Goal: Transaction & Acquisition: Subscribe to service/newsletter

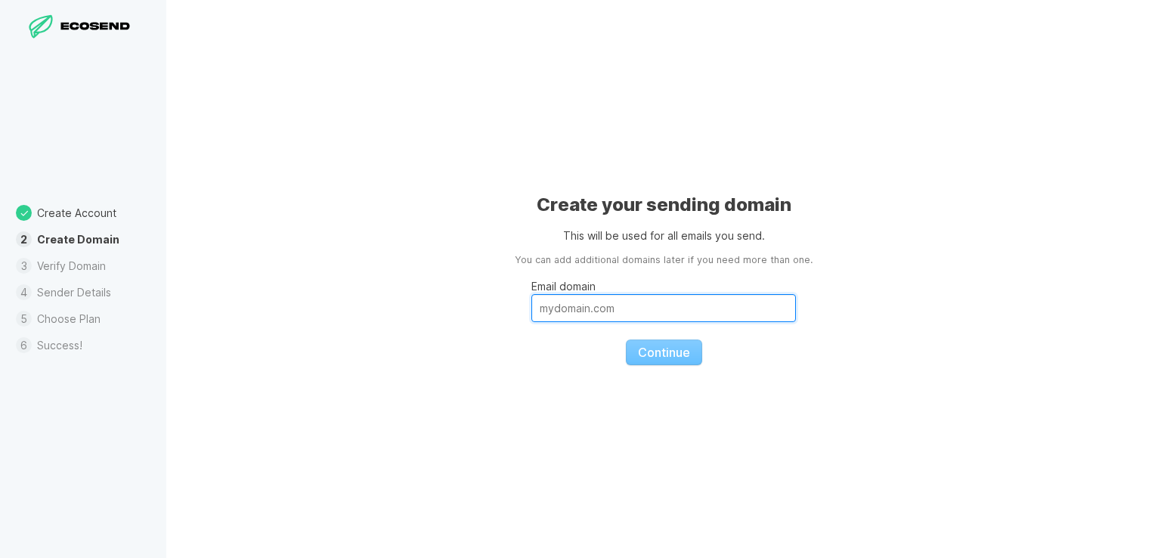
click at [627, 296] on input "Email domain" at bounding box center [663, 308] width 265 height 28
paste input "[DOMAIN_NAME]"
type input "[DOMAIN_NAME]"
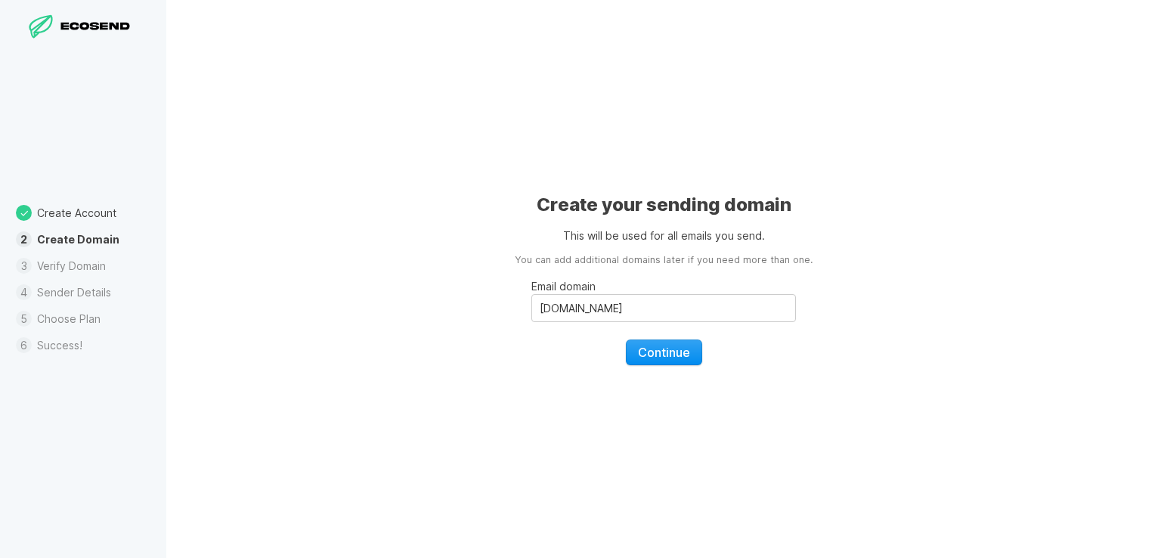
click at [677, 361] on button "Continue" at bounding box center [664, 352] width 76 height 26
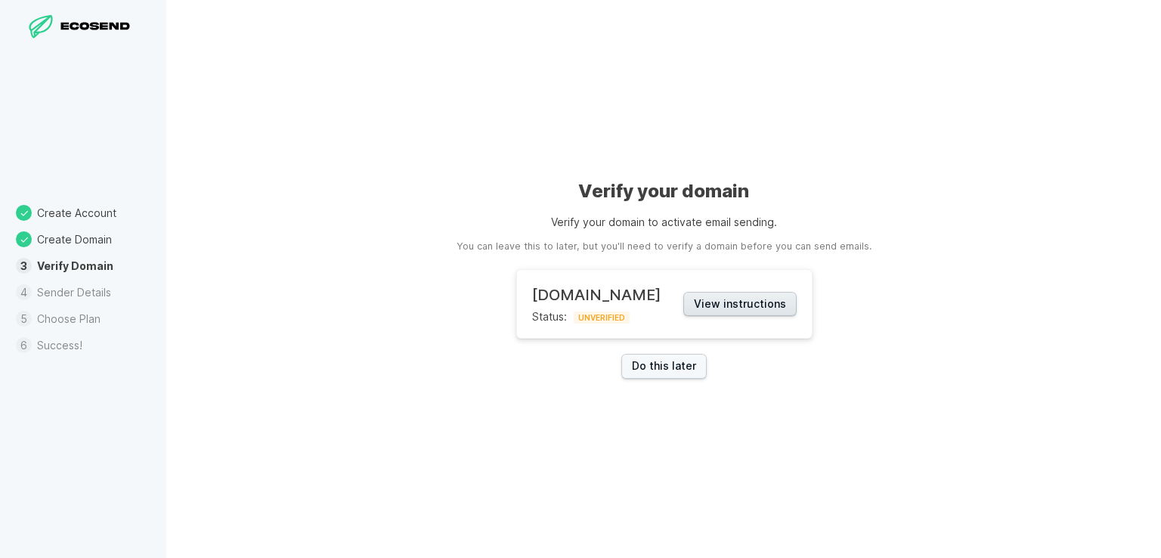
click at [710, 309] on button "View instructions" at bounding box center [739, 304] width 113 height 25
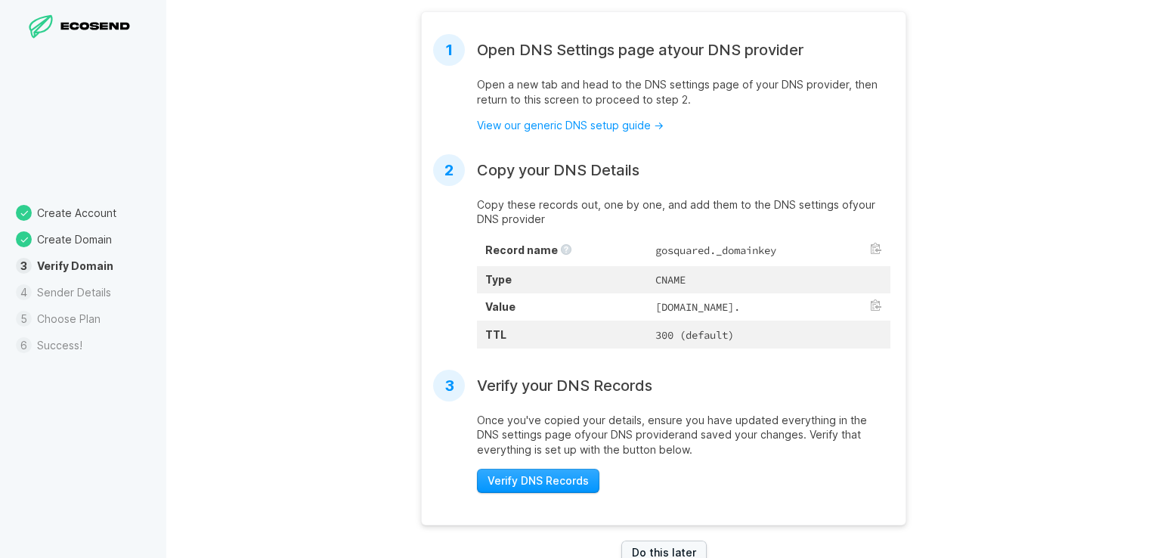
scroll to position [351, 0]
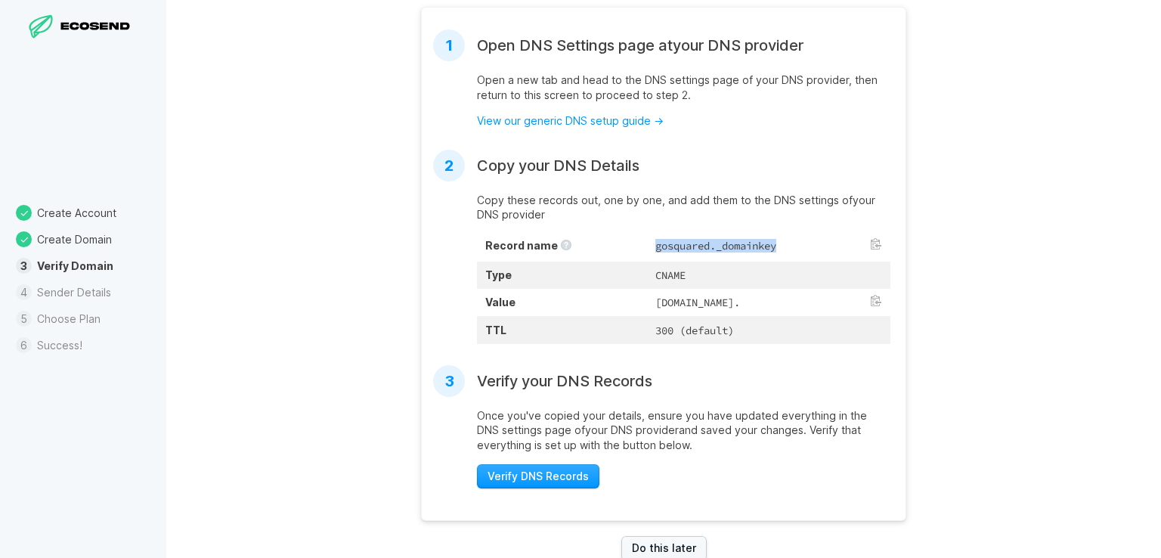
drag, startPoint x: 586, startPoint y: 246, endPoint x: 723, endPoint y: 246, distance: 136.8
click at [723, 246] on td "gosquared._domainkey" at bounding box center [768, 246] width 243 height 29
copy td "gosquared._domainkey"
drag, startPoint x: 583, startPoint y: 301, endPoint x: 714, endPoint y: 320, distance: 132.1
click at [714, 316] on td "[DOMAIN_NAME]." at bounding box center [768, 302] width 243 height 27
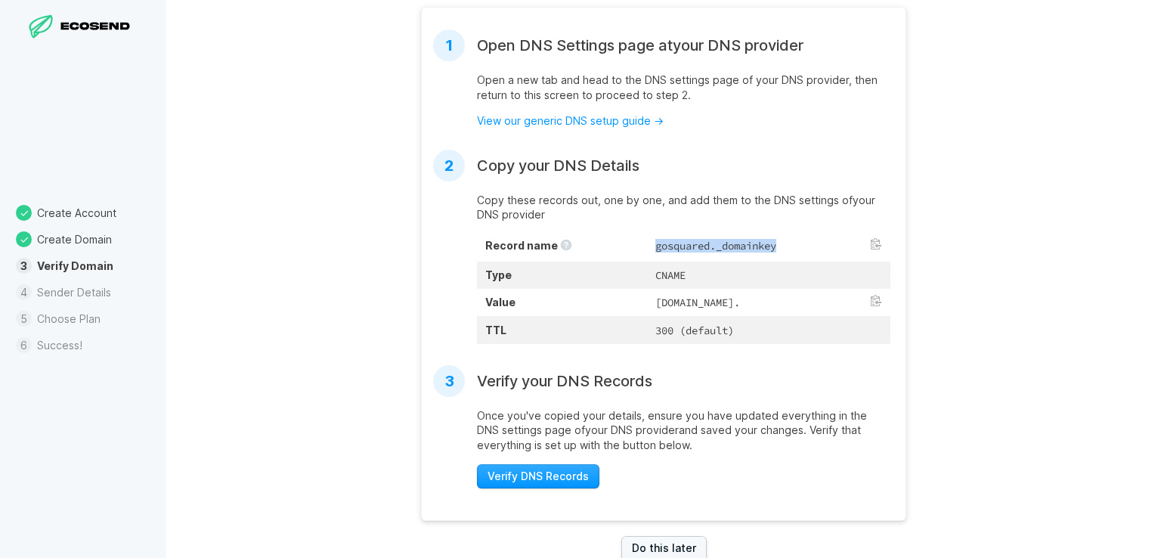
copy td "[DOMAIN_NAME]."
click at [958, 356] on div "Verify your domain Verify your domain to activate email sending. You can leave …" at bounding box center [663, 279] width 995 height 558
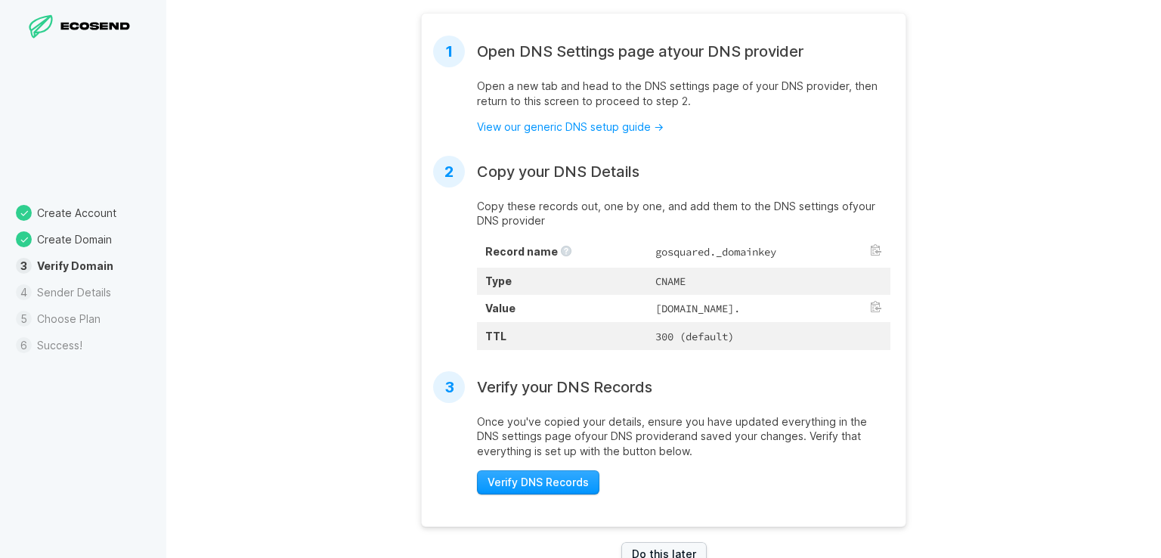
scroll to position [386, 0]
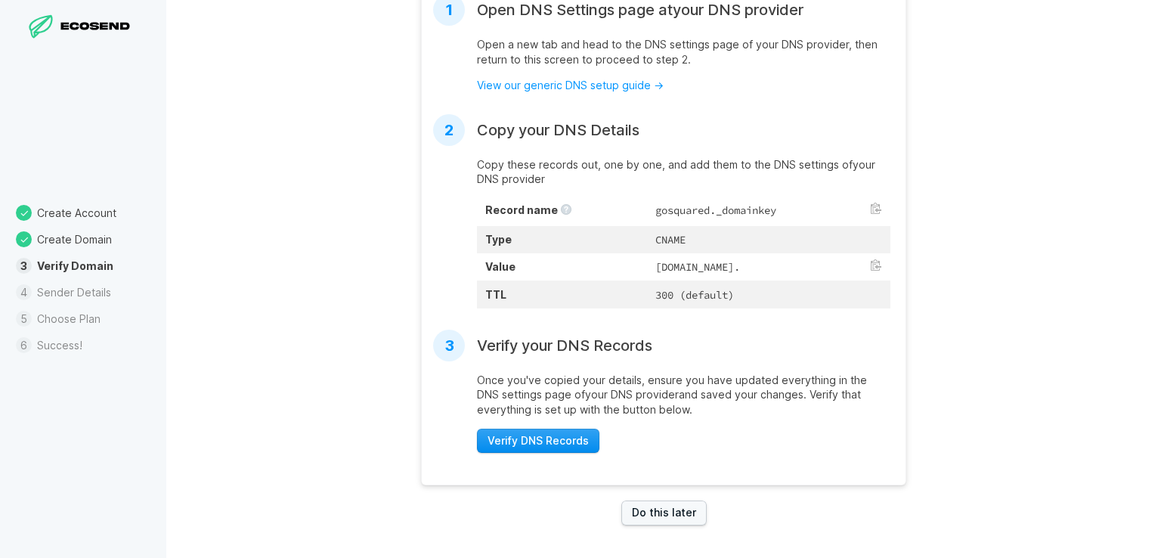
click at [541, 448] on span "Verify DNS Records" at bounding box center [537, 440] width 101 height 15
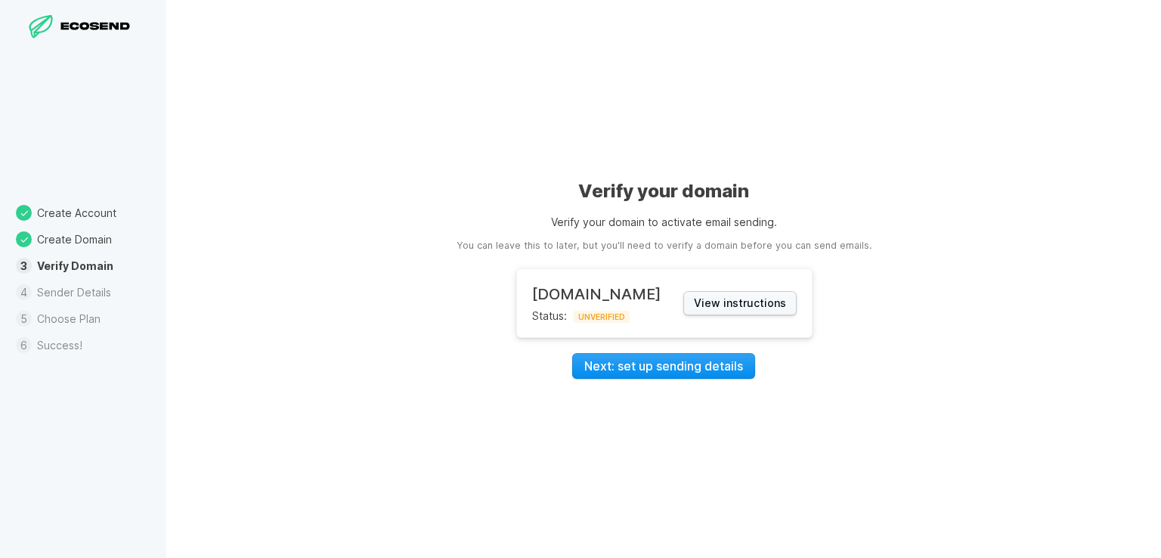
click at [680, 370] on link "Next: set up sending details" at bounding box center [663, 366] width 183 height 26
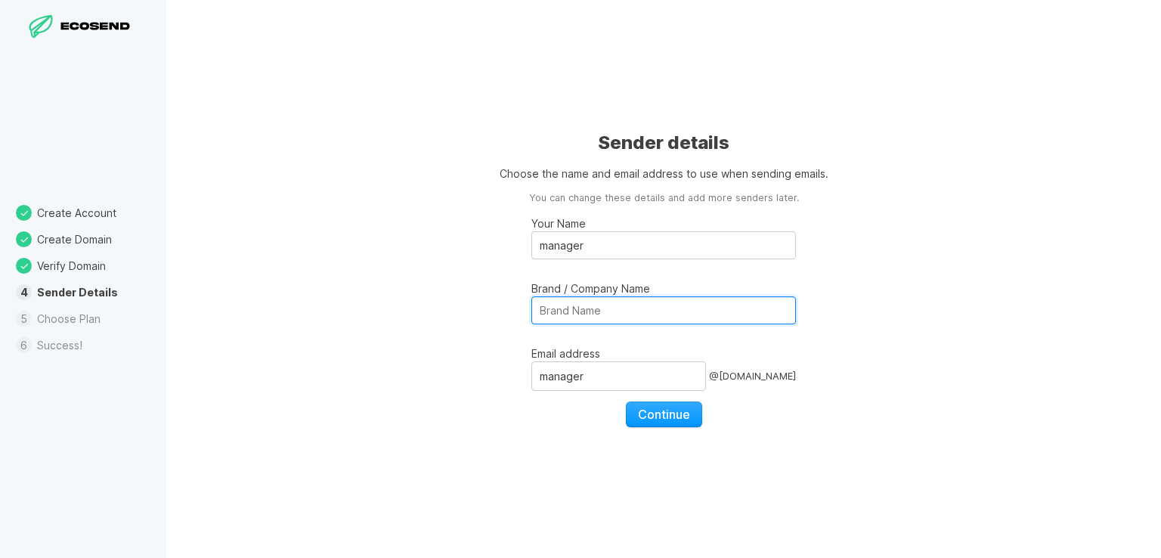
click at [584, 314] on input "Brand / Company Name" at bounding box center [663, 310] width 265 height 28
paste input "ARD ZDF Deutschlandradio Beitragsservice"
type input "ARD ZDF Deutschlandradio Beitragsservice"
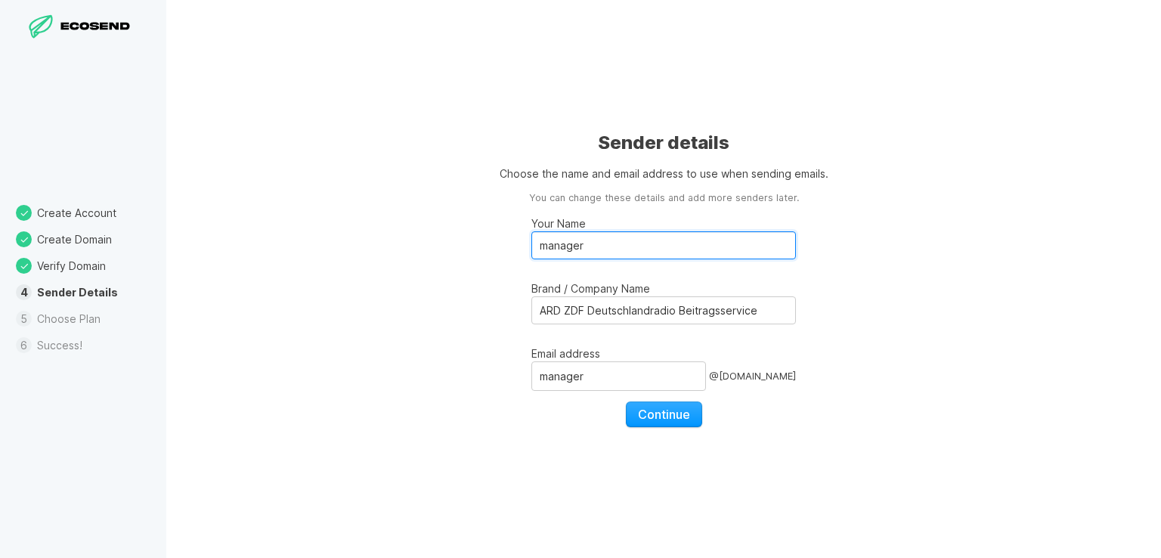
drag, startPoint x: 553, startPoint y: 240, endPoint x: 524, endPoint y: 241, distance: 29.5
click at [524, 241] on div "Sender details Choose the name and email address to use when sending emails. Yo…" at bounding box center [663, 279] width 995 height 558
paste input "ARD ZDF Deutschlandradio Beitragsservice"
type input "ARD ZDF Deutschlandradio Beitragsservice"
click at [463, 311] on div "Sender details Choose the name and email address to use when sending emails. Yo…" at bounding box center [663, 279] width 995 height 558
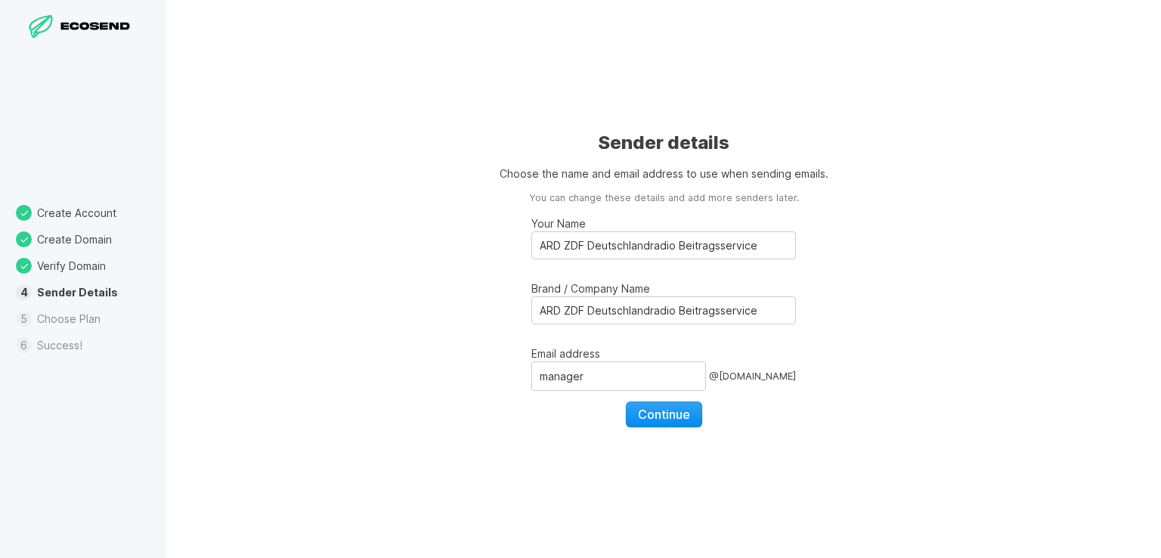
click at [680, 409] on span "Continue" at bounding box center [664, 414] width 52 height 15
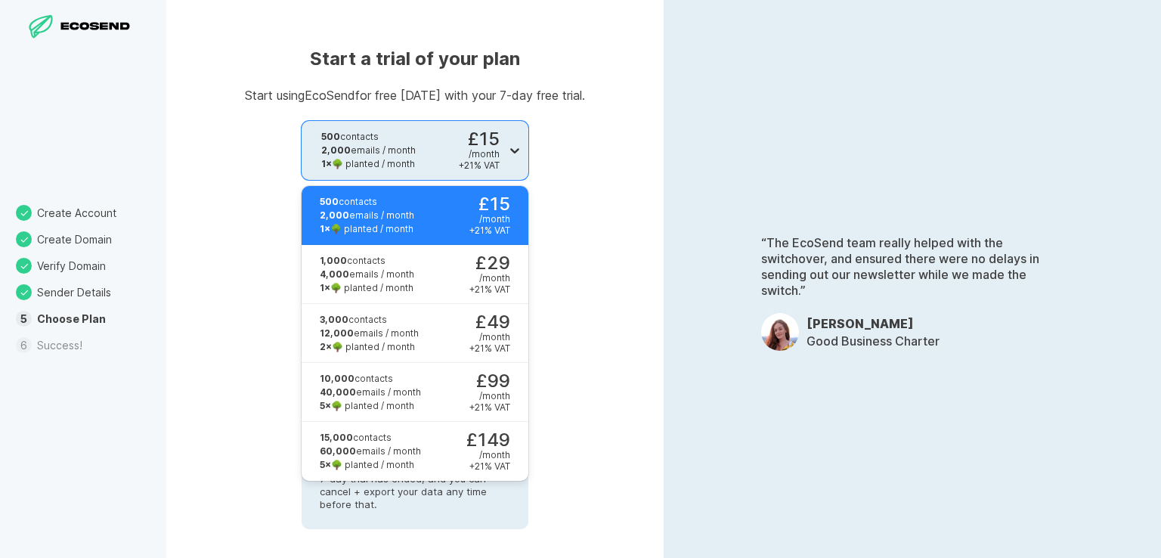
click at [512, 151] on icon at bounding box center [514, 150] width 15 height 15
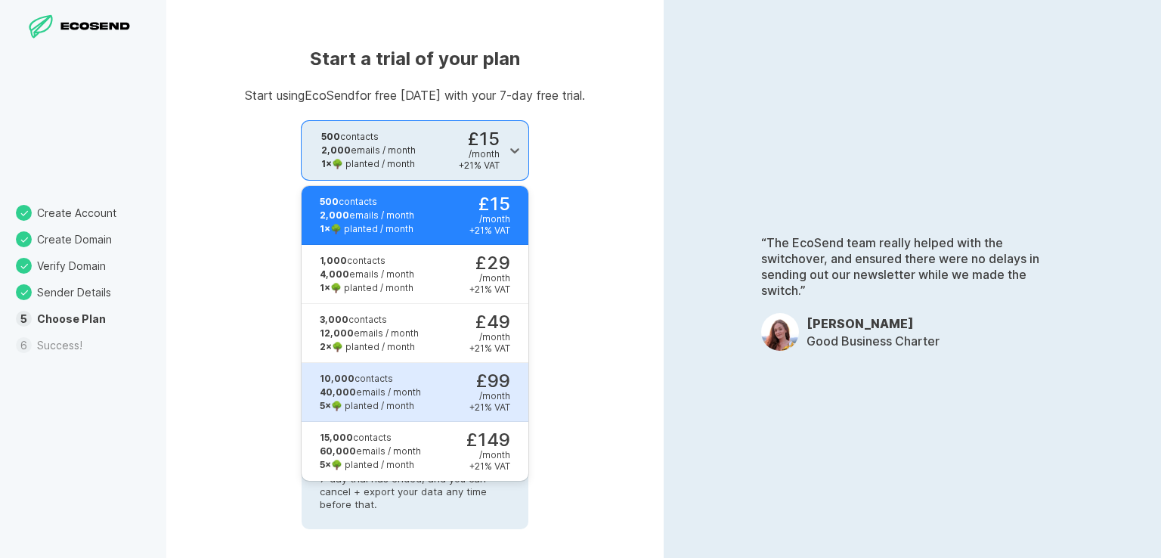
click at [429, 379] on div "10,000 contacts 40,000 emails / month 5 × 🌳 planted / month £99 / month + 21 % …" at bounding box center [406, 392] width 209 height 59
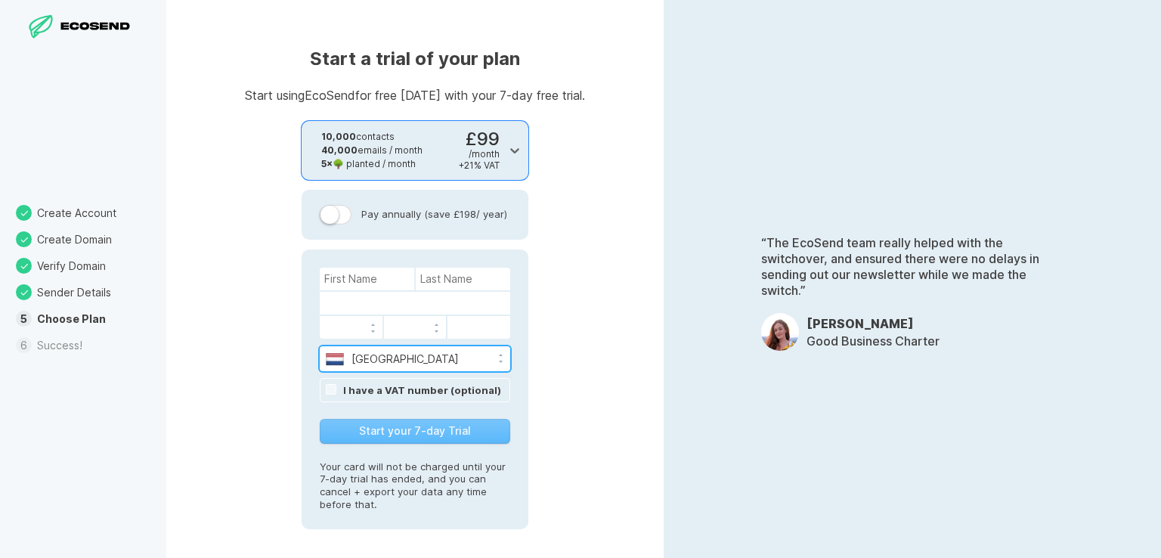
click at [426, 351] on select "[GEOGRAPHIC_DATA] [GEOGRAPHIC_DATA] [GEOGRAPHIC_DATA] [GEOGRAPHIC_DATA] [US_STA…" at bounding box center [415, 357] width 190 height 23
select select "AE"
click at [320, 346] on select "[GEOGRAPHIC_DATA] [GEOGRAPHIC_DATA] [GEOGRAPHIC_DATA] [GEOGRAPHIC_DATA] [US_STA…" at bounding box center [415, 357] width 190 height 23
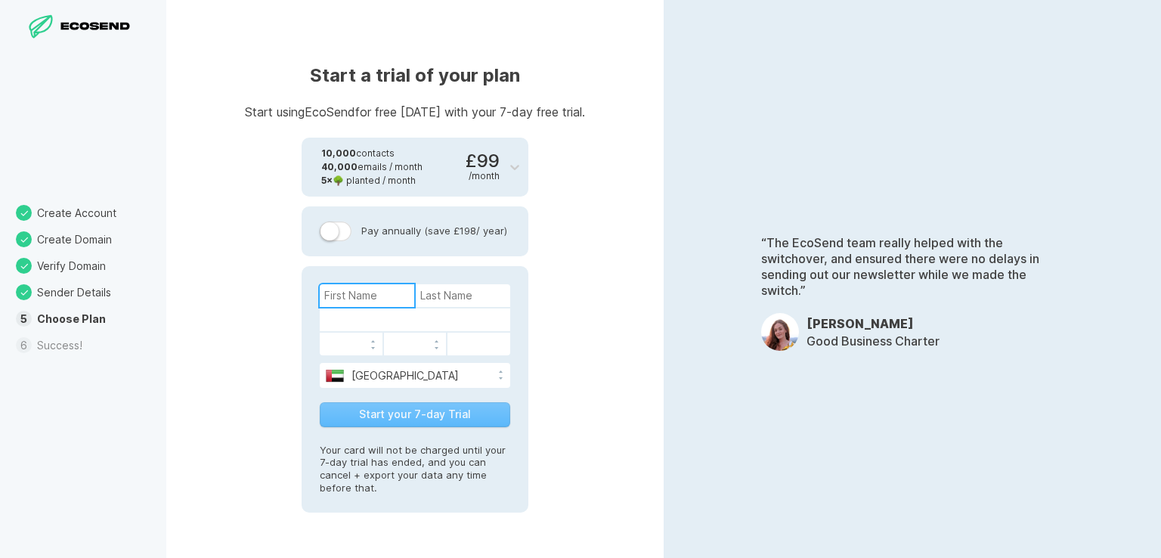
click at [392, 288] on input at bounding box center [367, 295] width 94 height 23
type input "[PERSON_NAME]"
type input "robach"
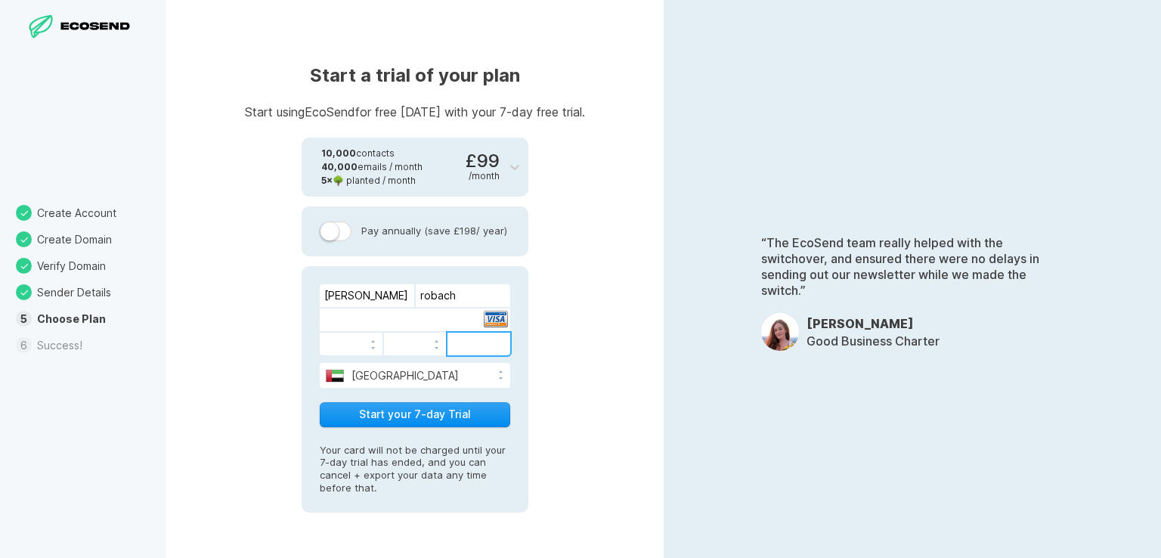
click at [418, 421] on button "Start your 7-day Trial" at bounding box center [415, 414] width 190 height 25
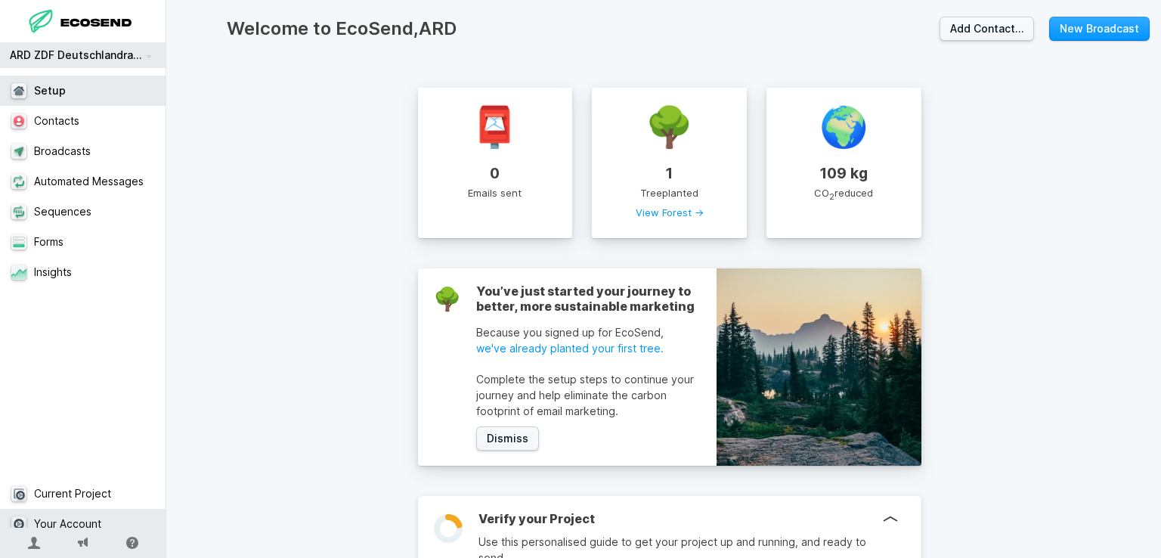
click at [80, 515] on link "Your Account" at bounding box center [89, 524] width 178 height 30
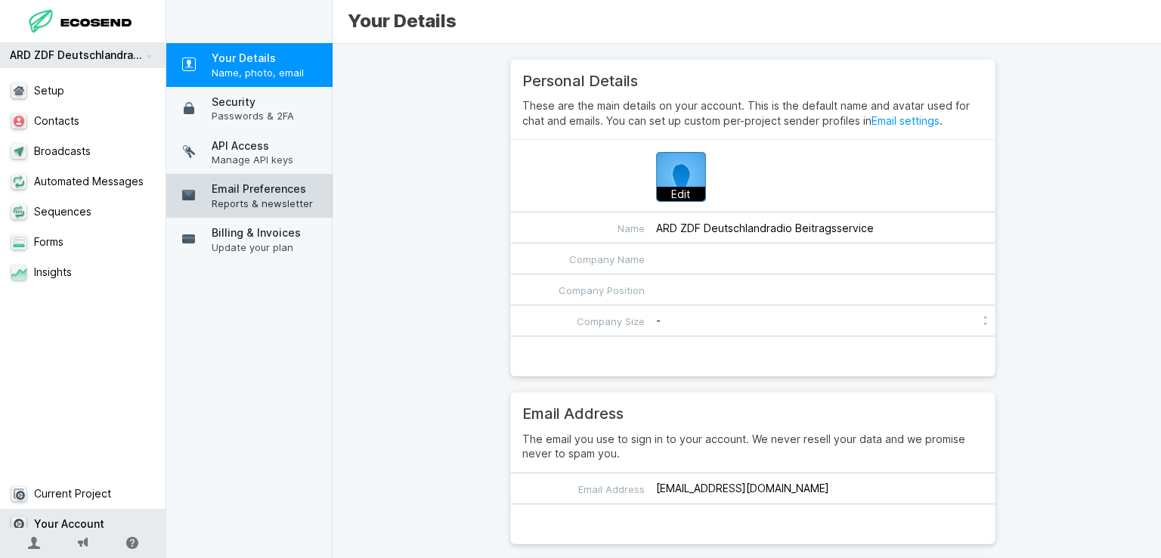
click at [254, 210] on link "Email Preferences Reports & newsletter" at bounding box center [255, 196] width 178 height 44
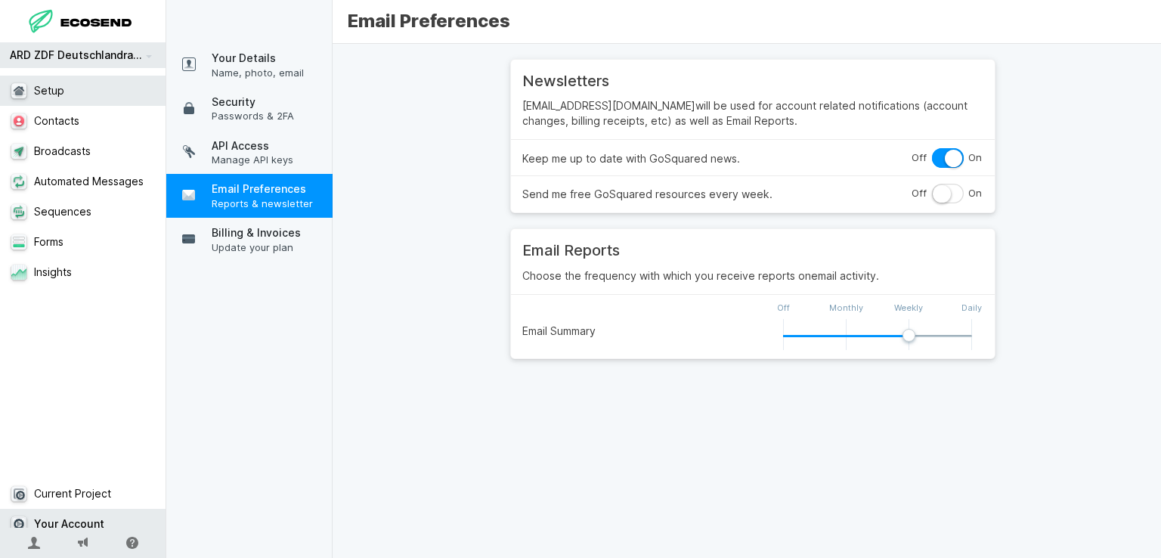
click at [57, 90] on link "Setup" at bounding box center [89, 91] width 178 height 30
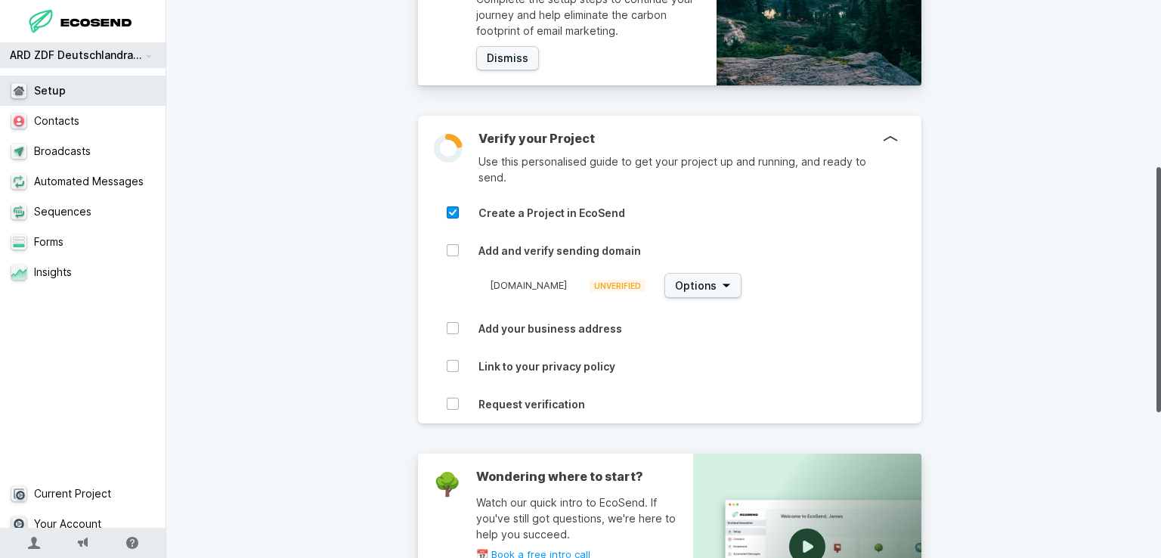
drag, startPoint x: 1160, startPoint y: 119, endPoint x: 1135, endPoint y: 292, distance: 174.9
click at [1160, 288] on div at bounding box center [1158, 289] width 5 height 245
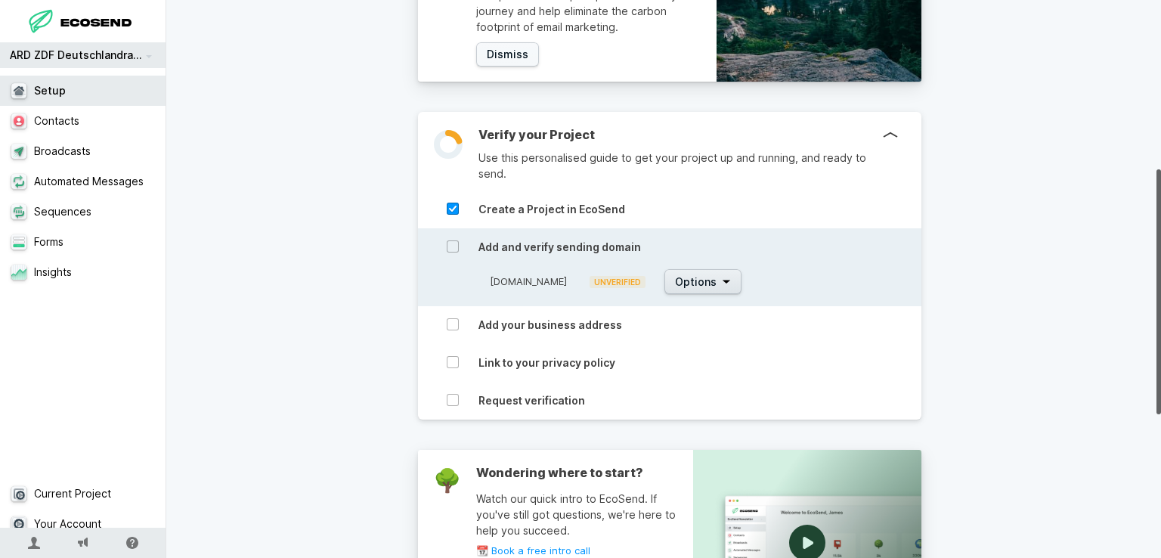
click at [693, 280] on span "Options" at bounding box center [696, 281] width 42 height 15
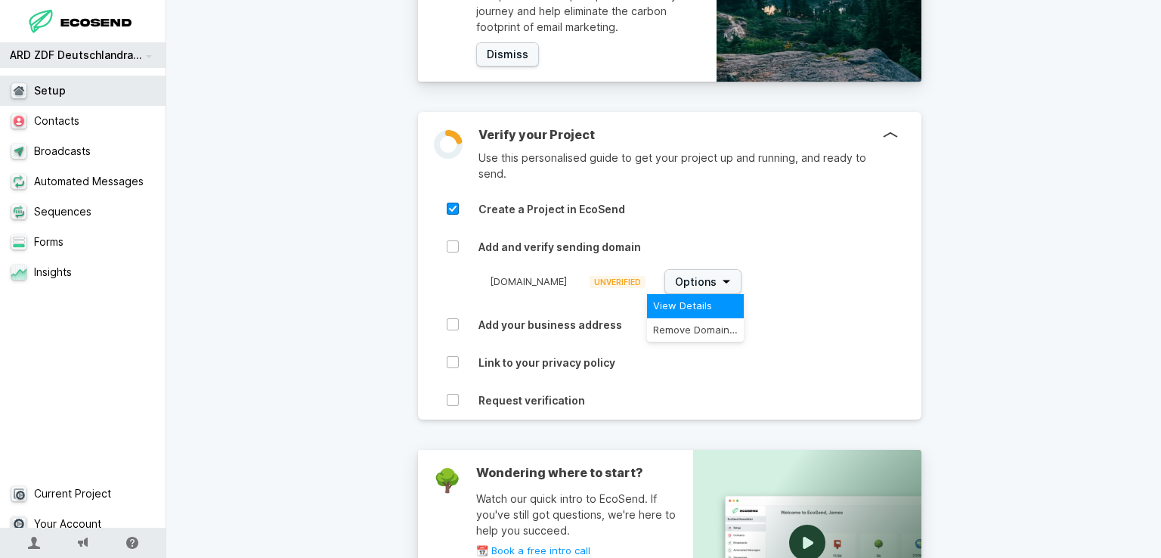
click at [683, 309] on span "View Details" at bounding box center [695, 306] width 85 height 12
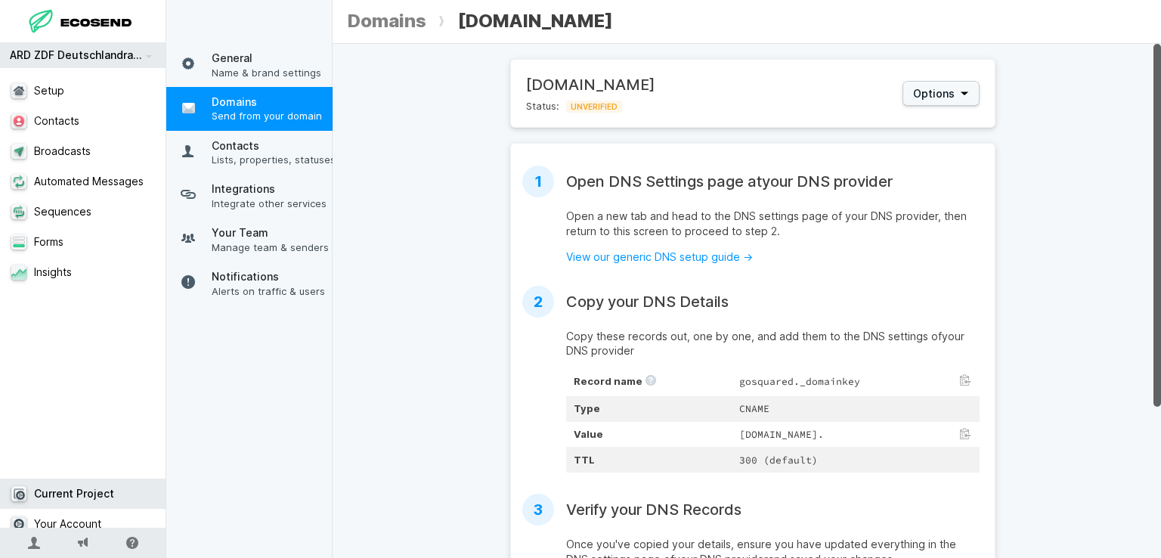
drag, startPoint x: 1160, startPoint y: 162, endPoint x: 1160, endPoint y: 176, distance: 14.4
click at [1160, 176] on div "[DOMAIN_NAME] Status: UNVERIFIED Options 1 Open DNS Settings page at your DNS p…" at bounding box center [747, 301] width 828 height 514
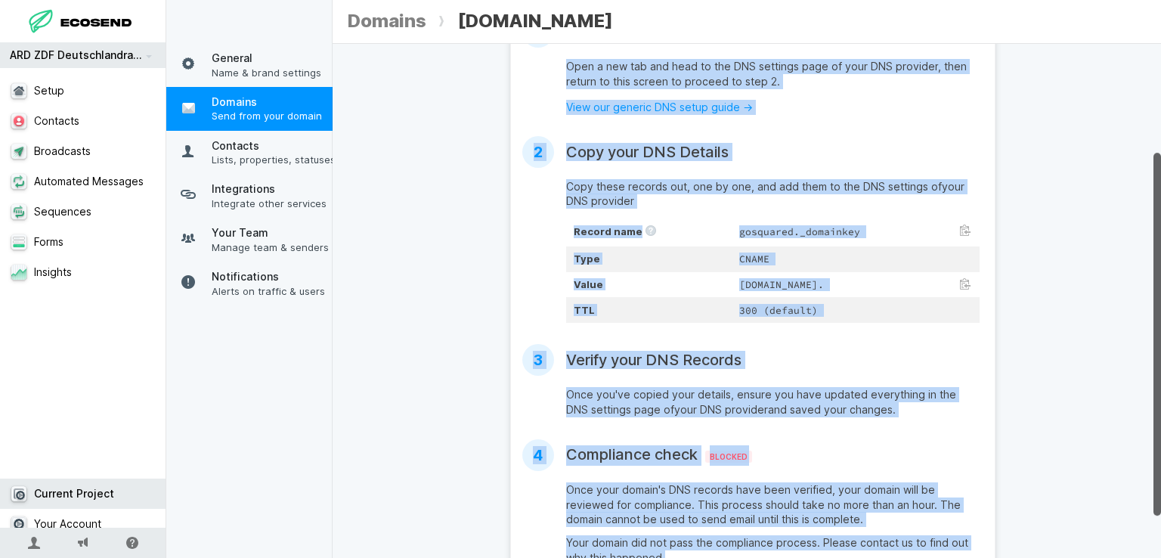
drag, startPoint x: 1160, startPoint y: 176, endPoint x: 1157, endPoint y: 300, distance: 124.0
click at [1157, 300] on div at bounding box center [1157, 334] width 8 height 363
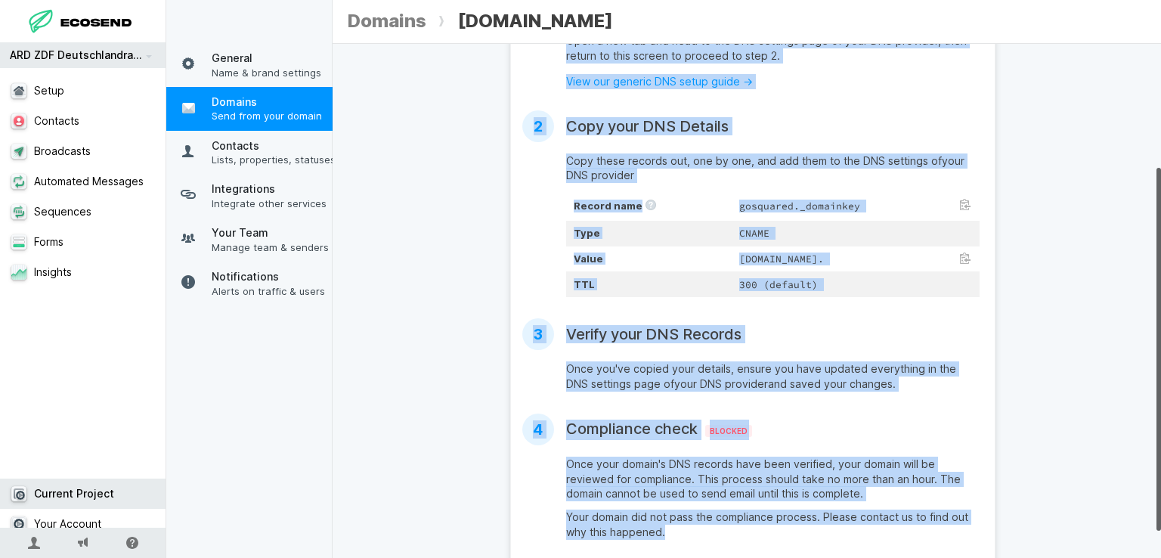
click at [1138, 364] on div "[DOMAIN_NAME] Status: UNVERIFIED Options 1 Open DNS Settings page at your DNS p…" at bounding box center [753, 228] width 840 height 688
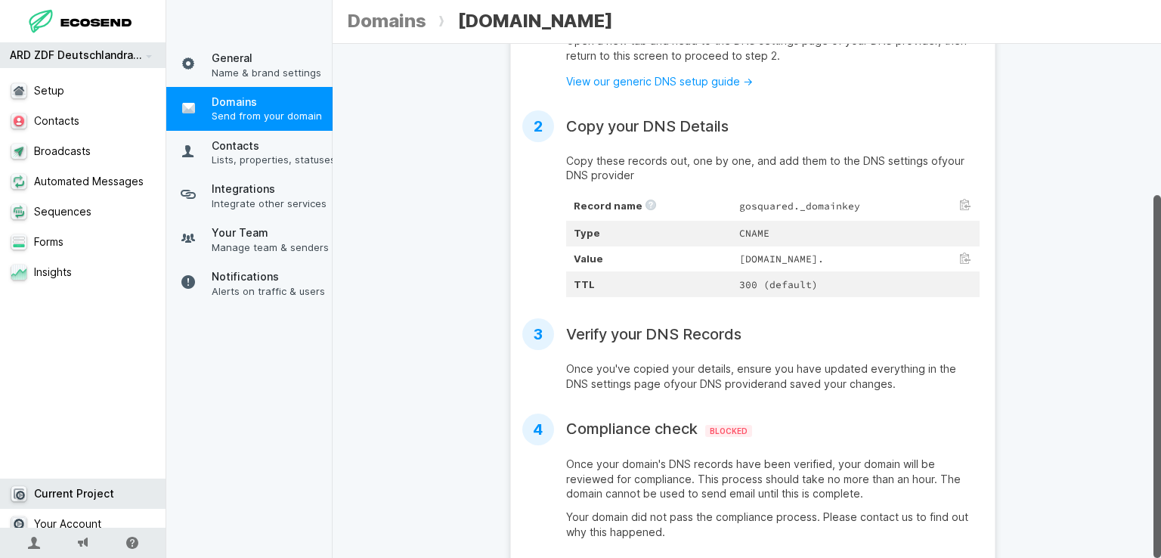
scroll to position [214, 0]
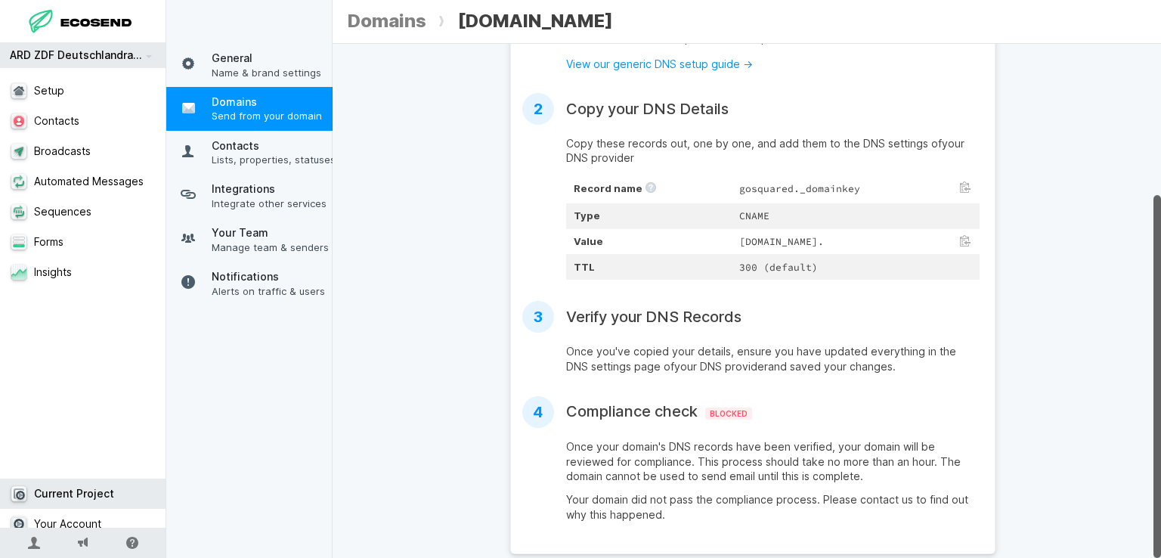
drag, startPoint x: 1160, startPoint y: 352, endPoint x: 1160, endPoint y: 482, distance: 130.0
click at [1160, 482] on div at bounding box center [1157, 376] width 8 height 363
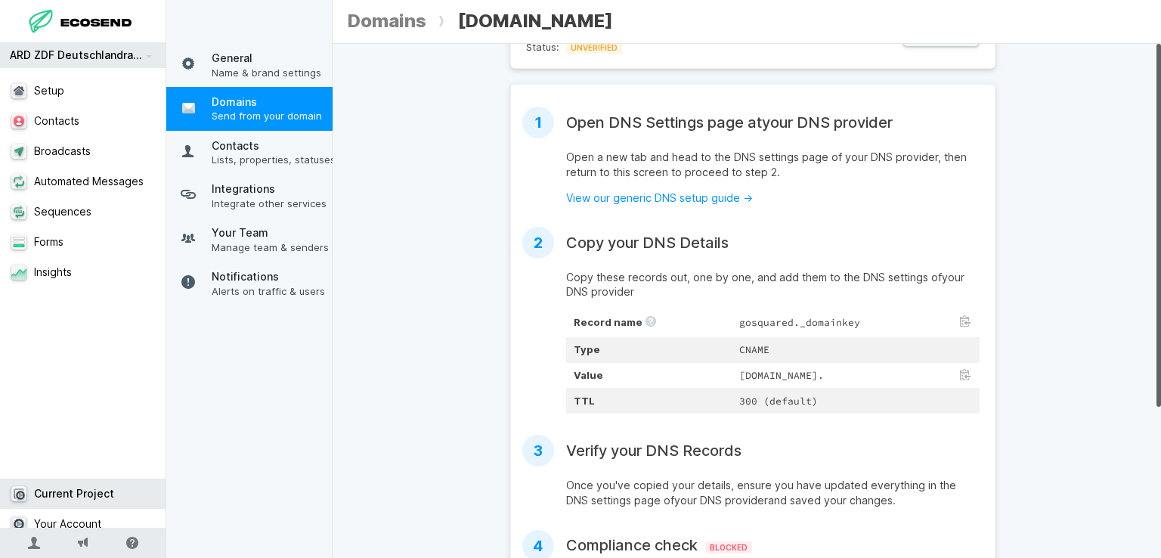
scroll to position [0, 0]
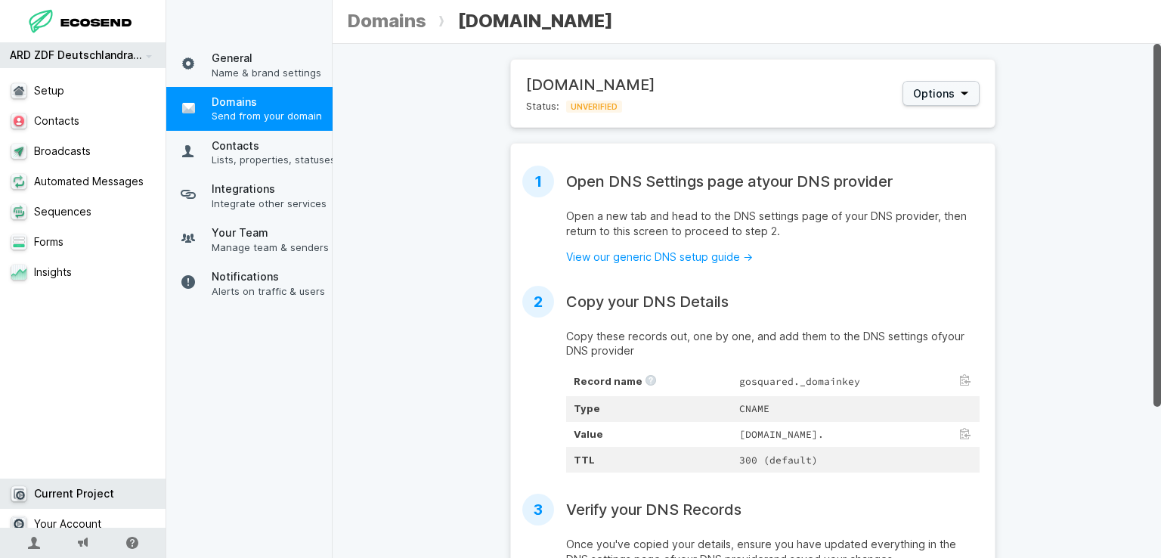
drag, startPoint x: 1160, startPoint y: 400, endPoint x: 1159, endPoint y: 153, distance: 246.4
click at [1159, 153] on div at bounding box center [1157, 225] width 8 height 363
click at [927, 97] on span "Options" at bounding box center [934, 93] width 42 height 15
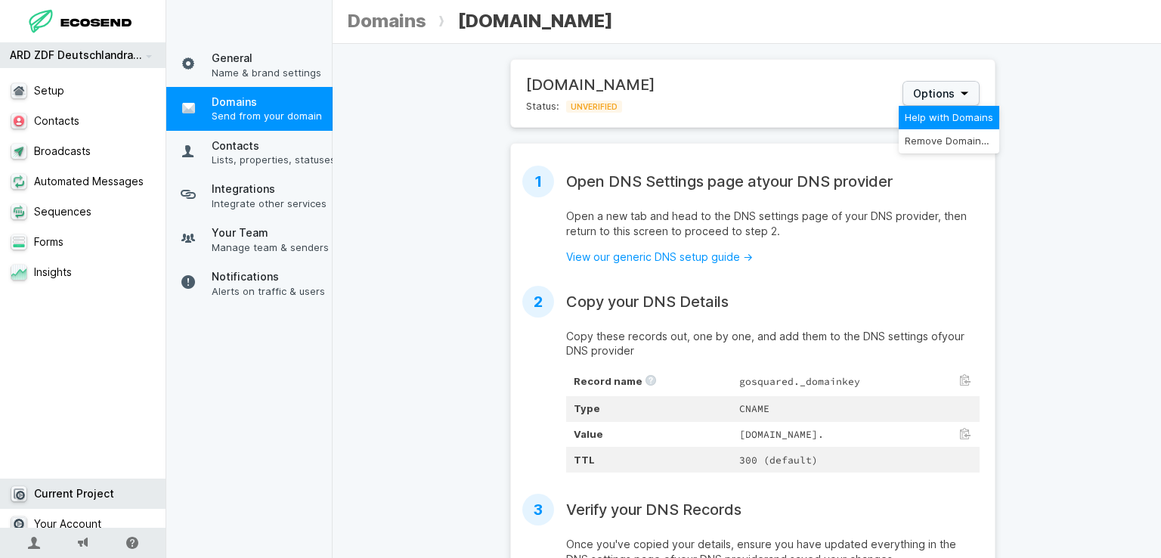
click at [937, 122] on span "Help with Domains" at bounding box center [949, 118] width 88 height 12
click at [1096, 128] on div "[DOMAIN_NAME] Status: UNVERIFIED Options 1 Open DNS Settings page at your DNS p…" at bounding box center [753, 403] width 840 height 688
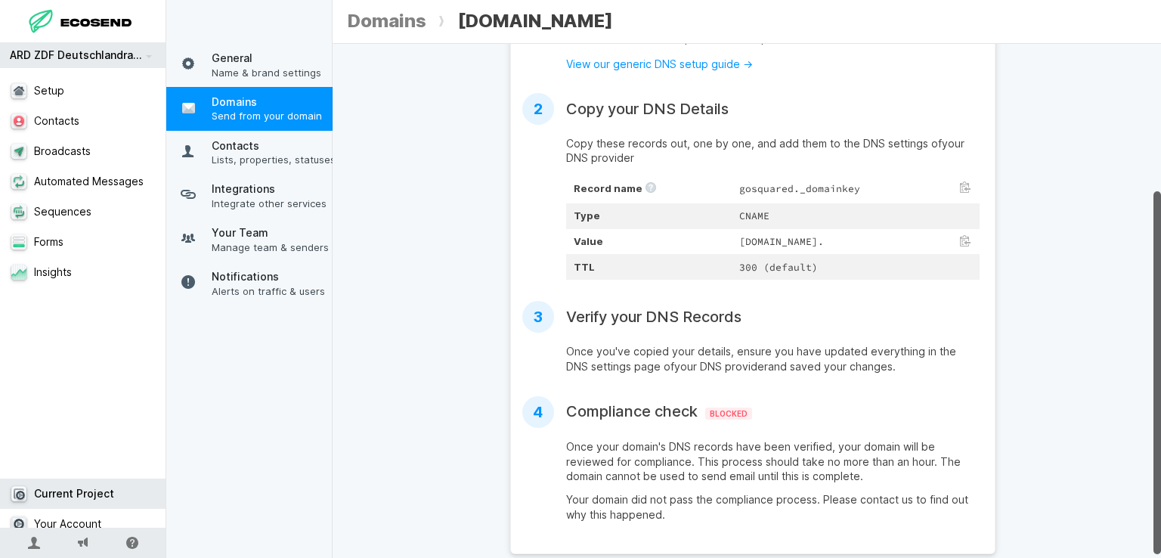
scroll to position [214, 0]
drag, startPoint x: 1160, startPoint y: 114, endPoint x: 1160, endPoint y: 292, distance: 177.6
click at [1160, 292] on div at bounding box center [1157, 376] width 8 height 363
click at [58, 128] on link "Contacts" at bounding box center [89, 121] width 178 height 30
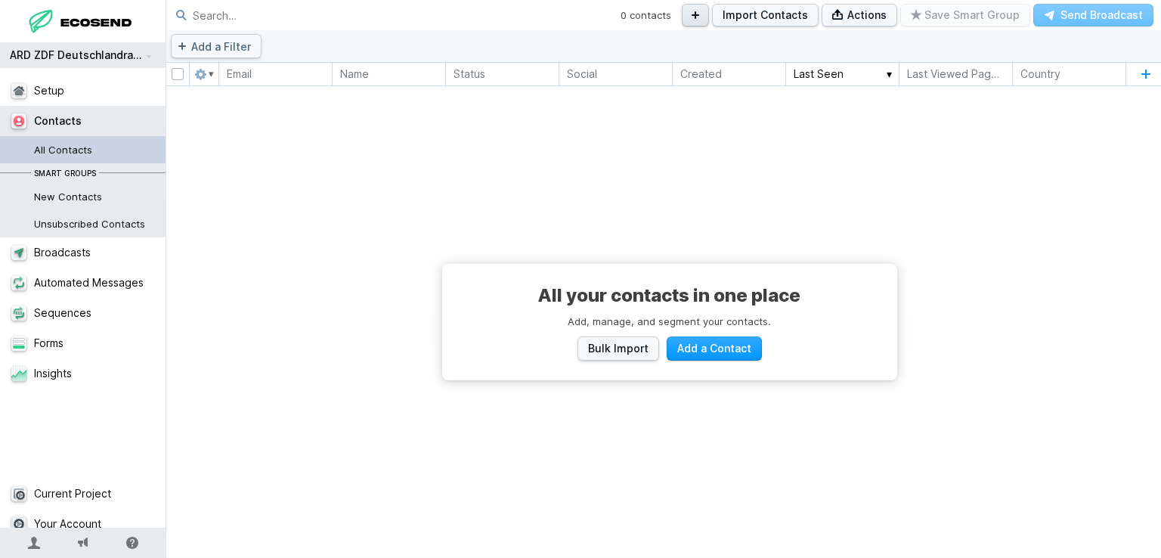
click at [701, 10] on icon "button" at bounding box center [695, 15] width 12 height 12
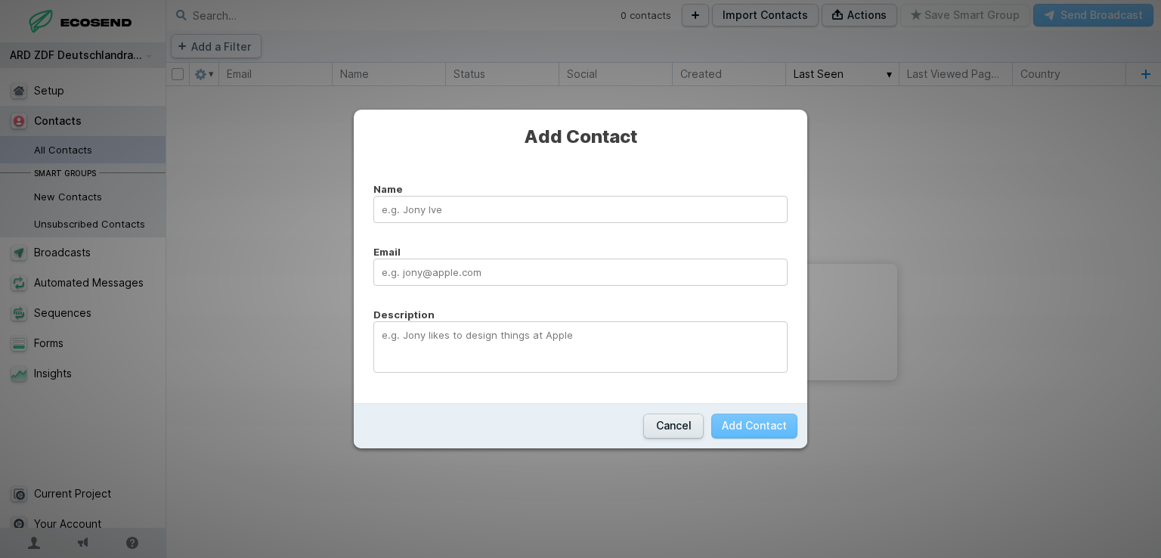
click at [667, 422] on button "Cancel" at bounding box center [673, 425] width 60 height 25
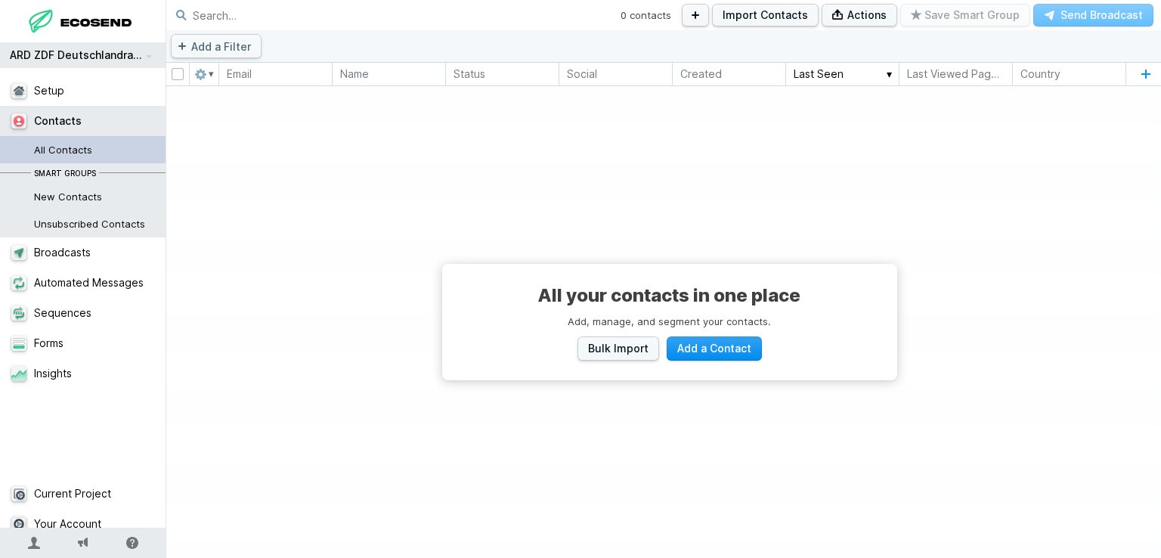
click at [692, 343] on span "Add a Contact" at bounding box center [714, 348] width 74 height 15
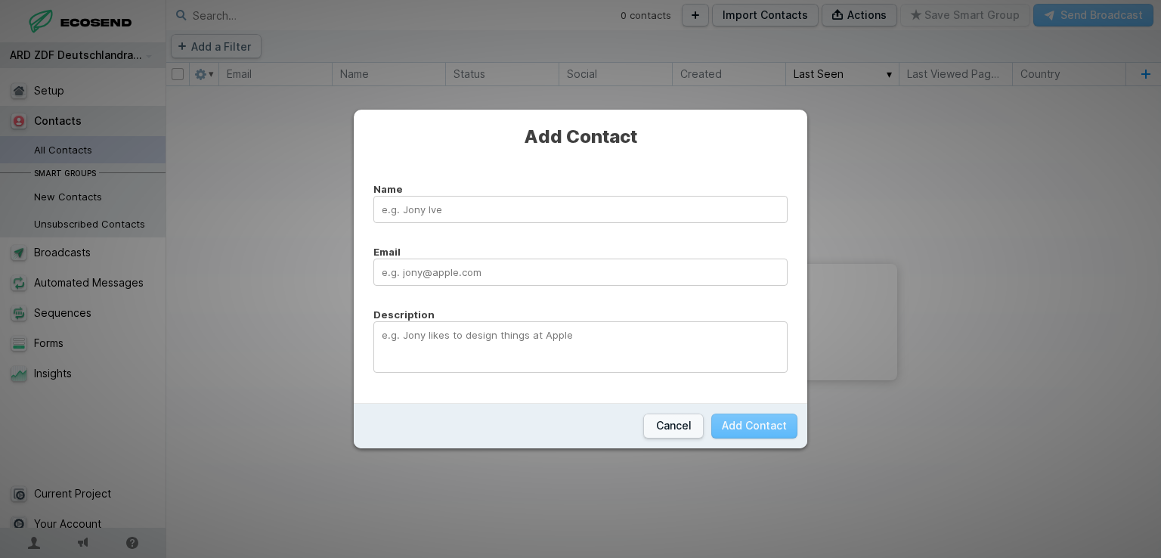
click at [671, 441] on div "Cancel Add Contact" at bounding box center [580, 425] width 453 height 45
click at [682, 433] on button "Cancel" at bounding box center [673, 425] width 60 height 25
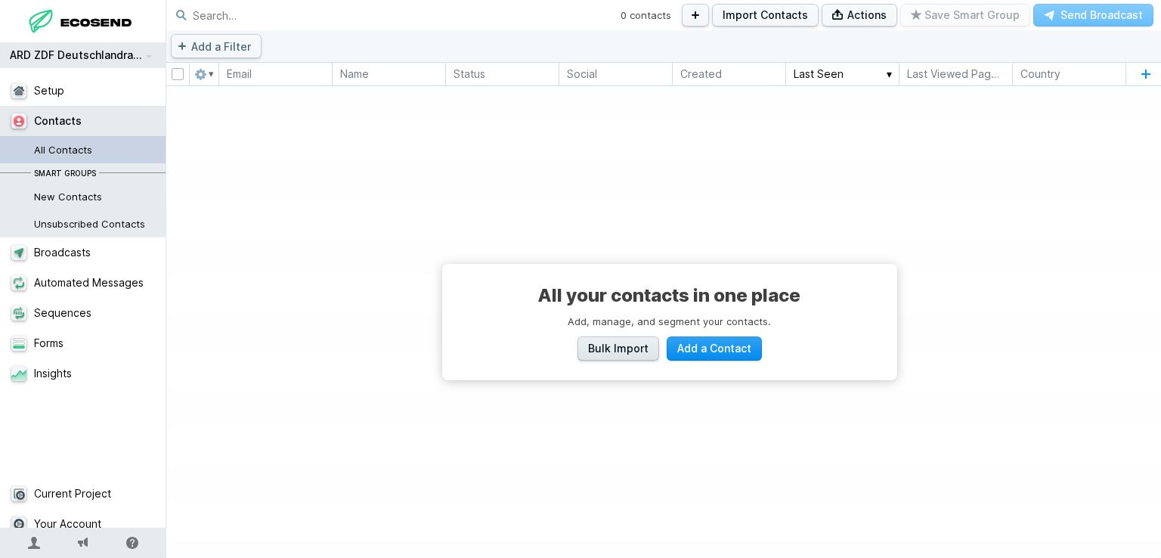
drag, startPoint x: 680, startPoint y: 352, endPoint x: 609, endPoint y: 354, distance: 71.1
click at [609, 354] on div "Bulk Import Add a Contact" at bounding box center [670, 348] width 416 height 25
click at [609, 354] on span "Bulk Import" at bounding box center [618, 348] width 60 height 15
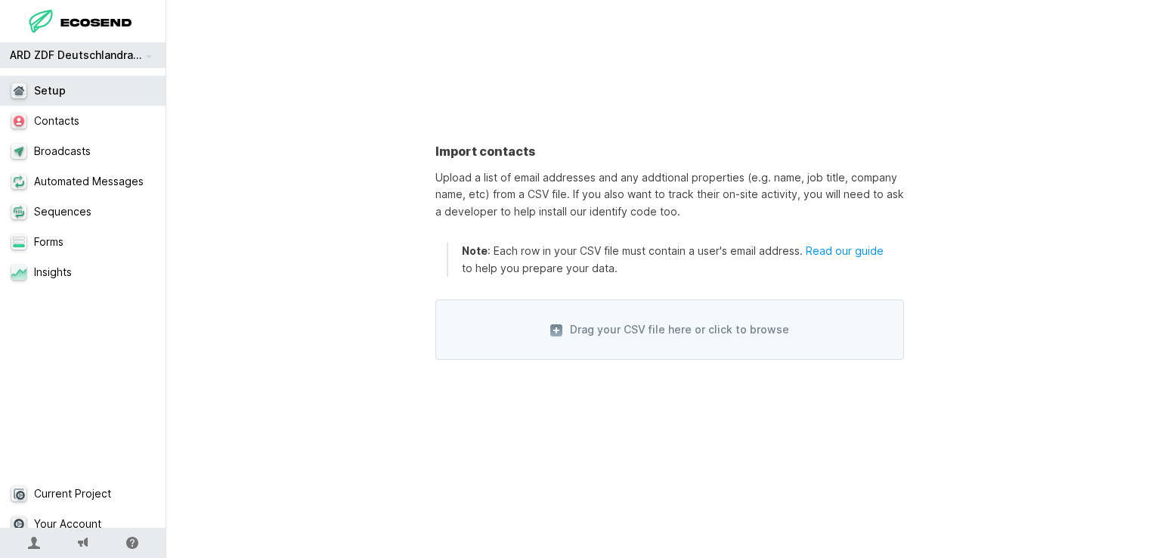
click at [611, 318] on span "Drag your CSV file here or click to browse" at bounding box center [669, 329] width 469 height 60
select select "email"
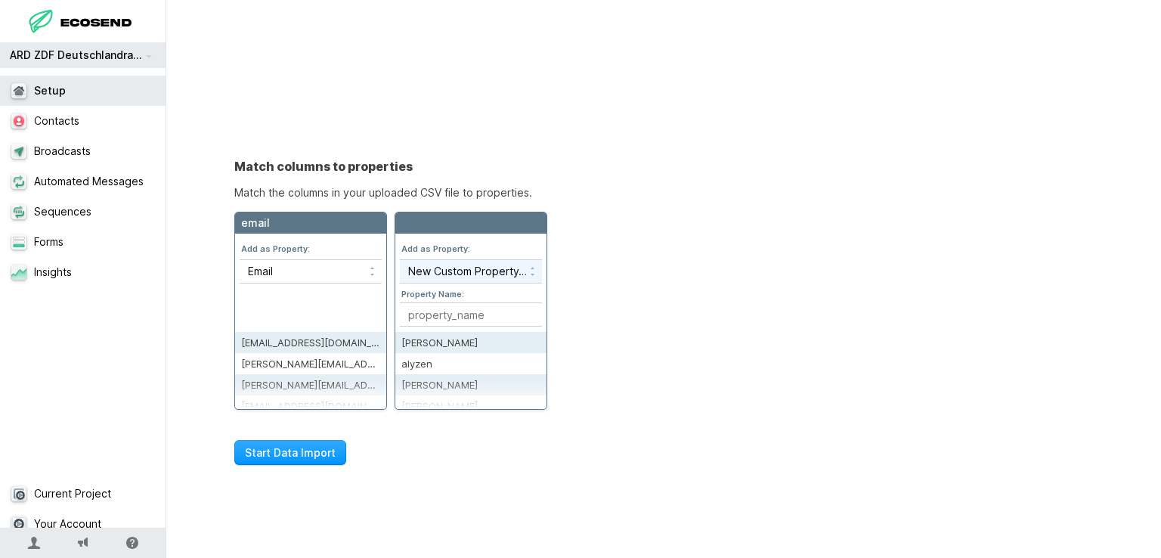
click at [489, 272] on select "Skip this column New Custom Property… ID Email Name Status Created Username Fir…" at bounding box center [471, 271] width 142 height 23
select select "first_name"
click at [400, 260] on select "Skip this column New Custom Property… ID Email Name Status Created Username Fir…" at bounding box center [471, 271] width 142 height 23
click at [282, 463] on button "Start Data Import" at bounding box center [290, 452] width 112 height 25
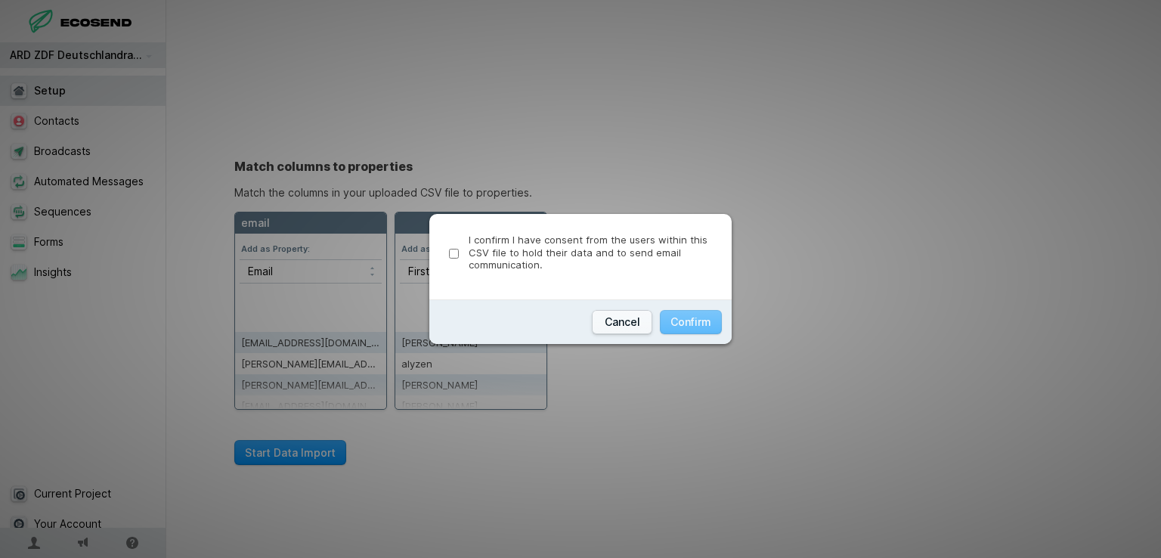
click at [450, 249] on input "I confirm I have consent from the users within this CSV file to hold their data…" at bounding box center [454, 254] width 10 height 10
checkbox input "true"
click at [695, 330] on button "Confirm" at bounding box center [691, 322] width 62 height 25
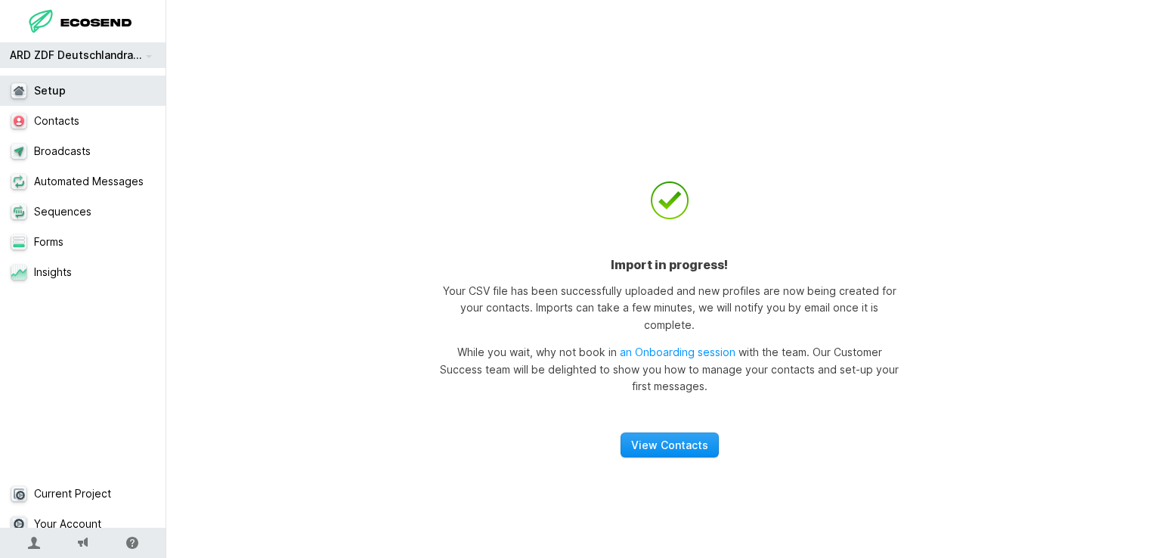
click at [663, 437] on link "View Contacts" at bounding box center [670, 444] width 98 height 25
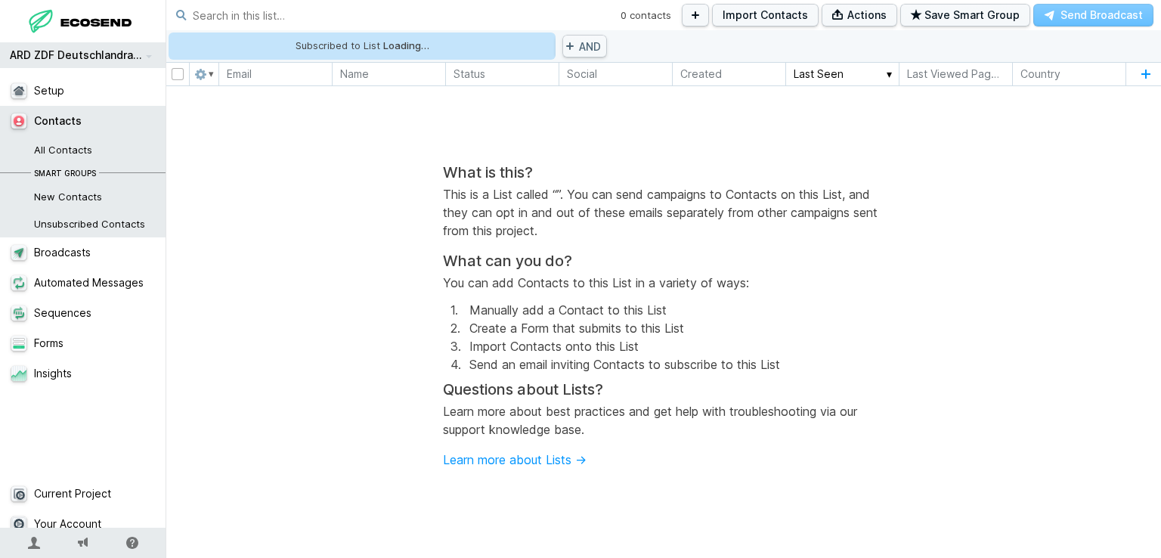
click at [896, 196] on div "What is this? This is a List called “ ”. You can send campaigns to Contacts on …" at bounding box center [669, 321] width 453 height 317
